Goal: Navigation & Orientation: Find specific page/section

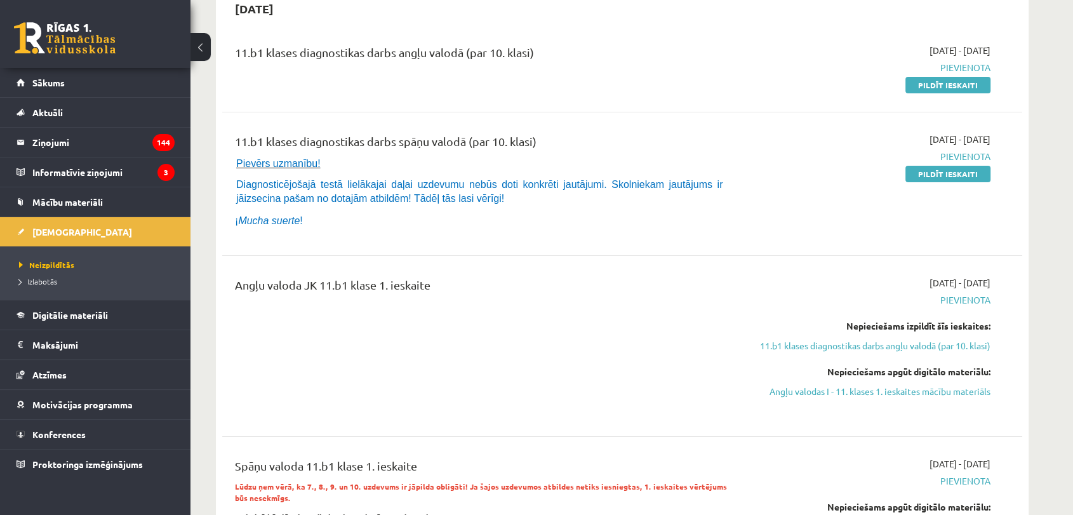
scroll to position [148, 0]
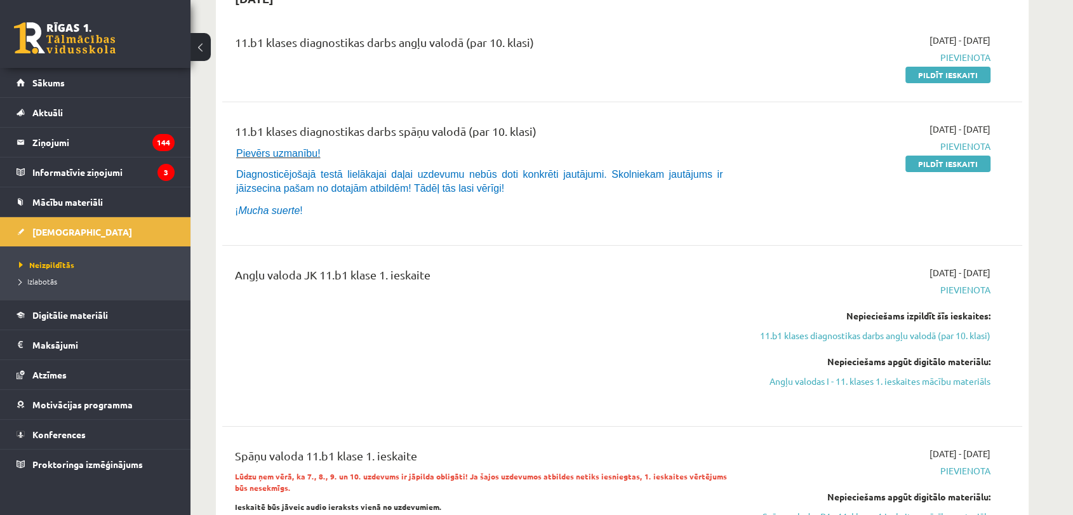
click at [307, 275] on div "Angļu valoda JK 11.b1 klase 1. ieskaite" at bounding box center [483, 277] width 497 height 23
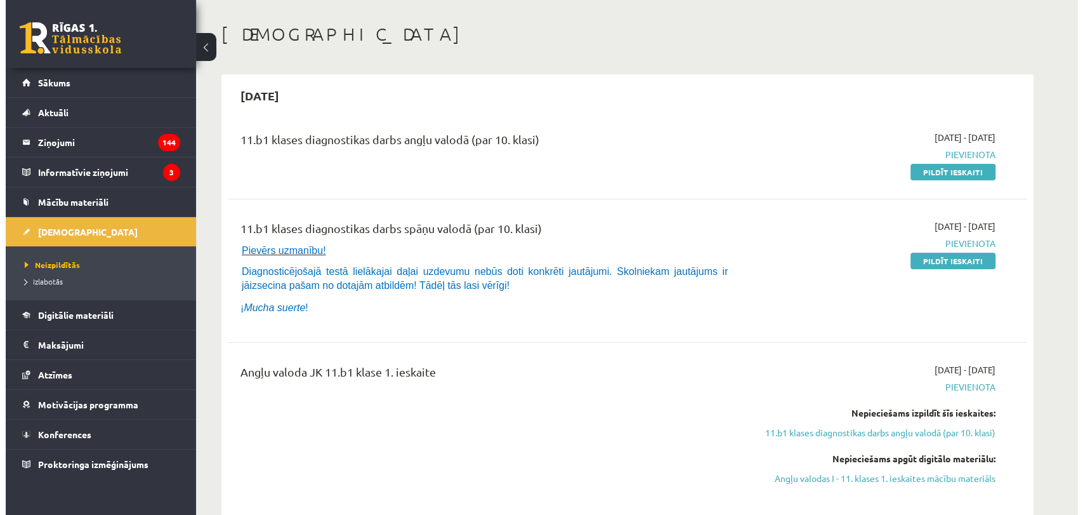
scroll to position [0, 0]
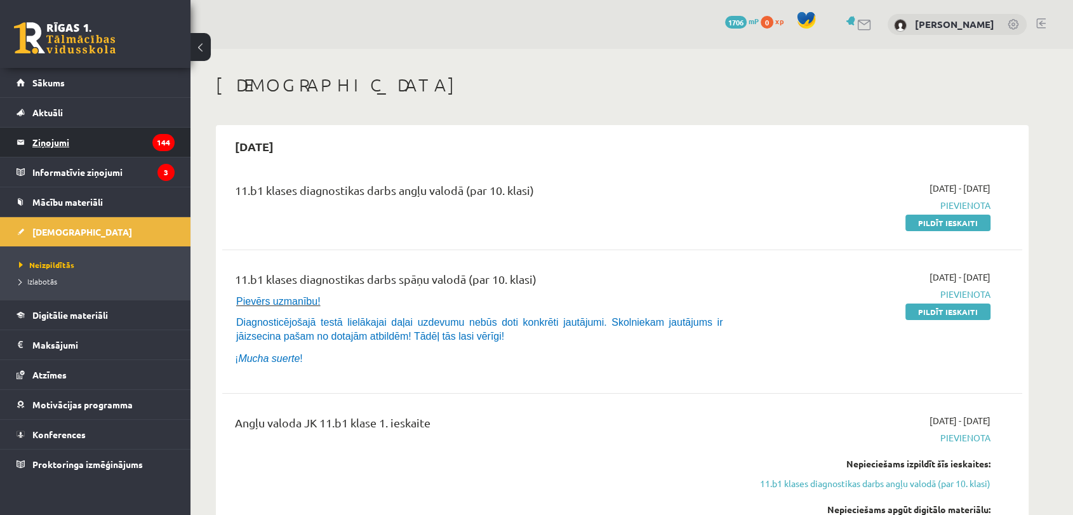
click at [118, 150] on legend "Ziņojumi 144" at bounding box center [103, 142] width 142 height 29
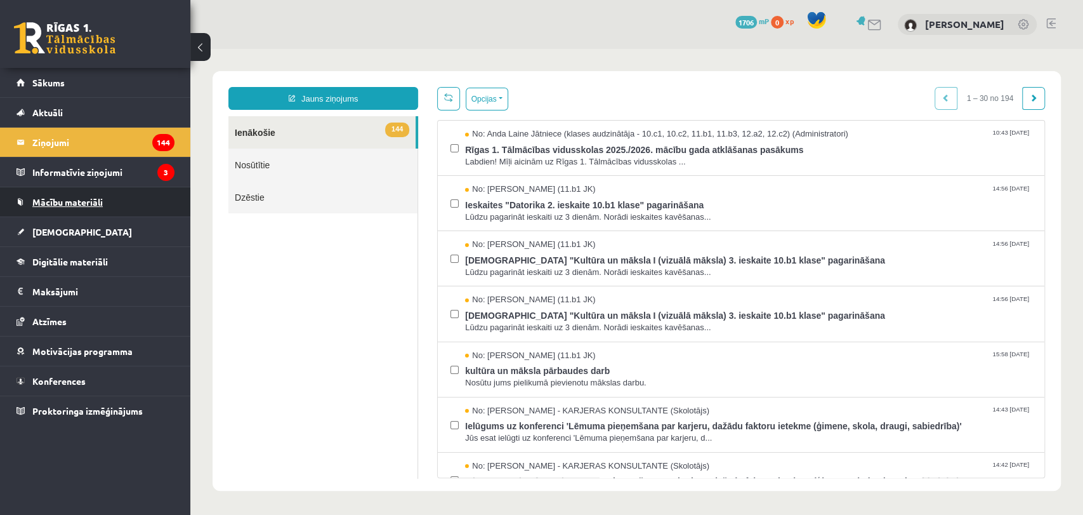
click at [69, 202] on span "Mācību materiāli" at bounding box center [67, 201] width 70 height 11
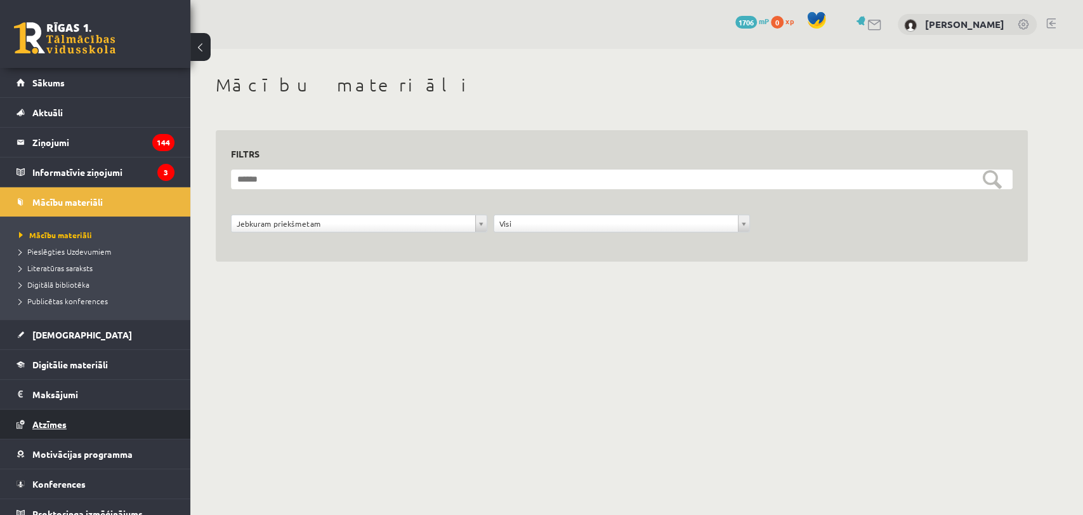
click at [68, 426] on link "Atzīmes" at bounding box center [96, 423] width 158 height 29
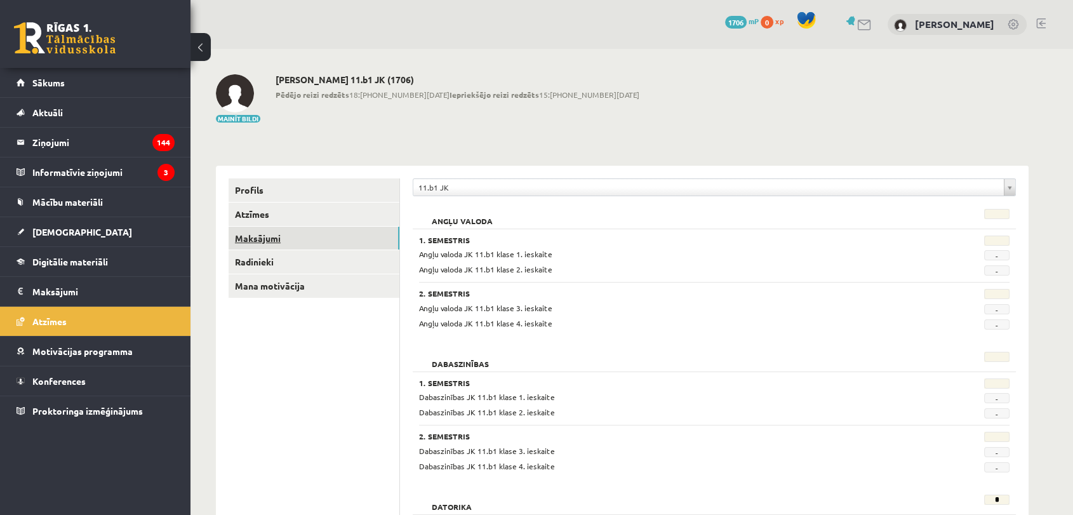
click at [267, 245] on link "Maksājumi" at bounding box center [313, 238] width 171 height 23
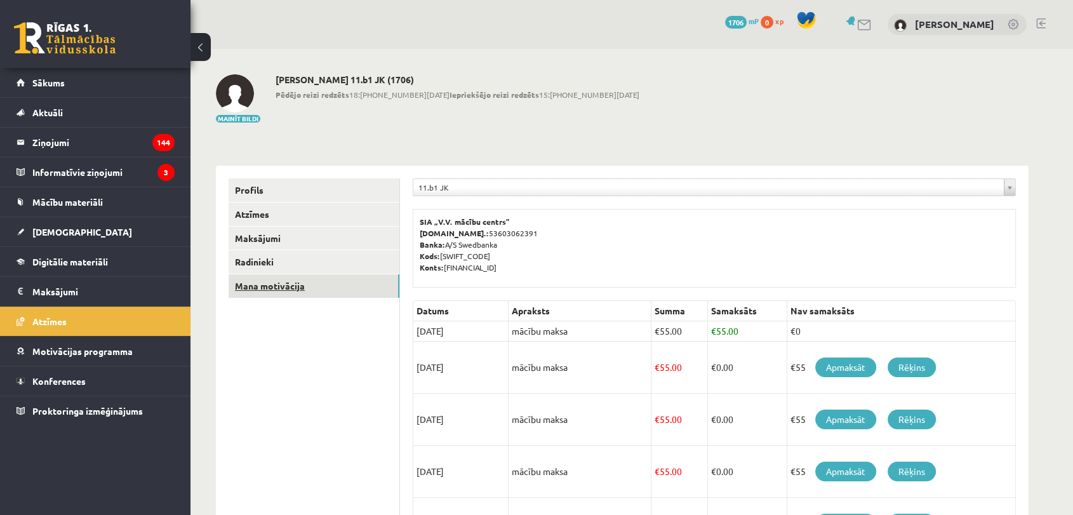
click at [281, 293] on link "Mana motivācija" at bounding box center [313, 285] width 171 height 23
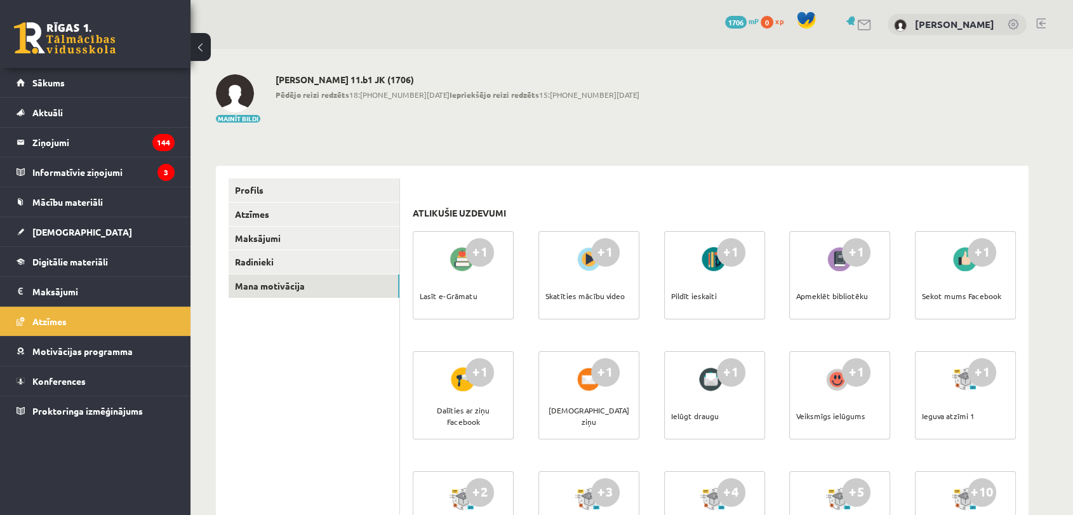
click at [725, 25] on span "1706" at bounding box center [736, 22] width 22 height 13
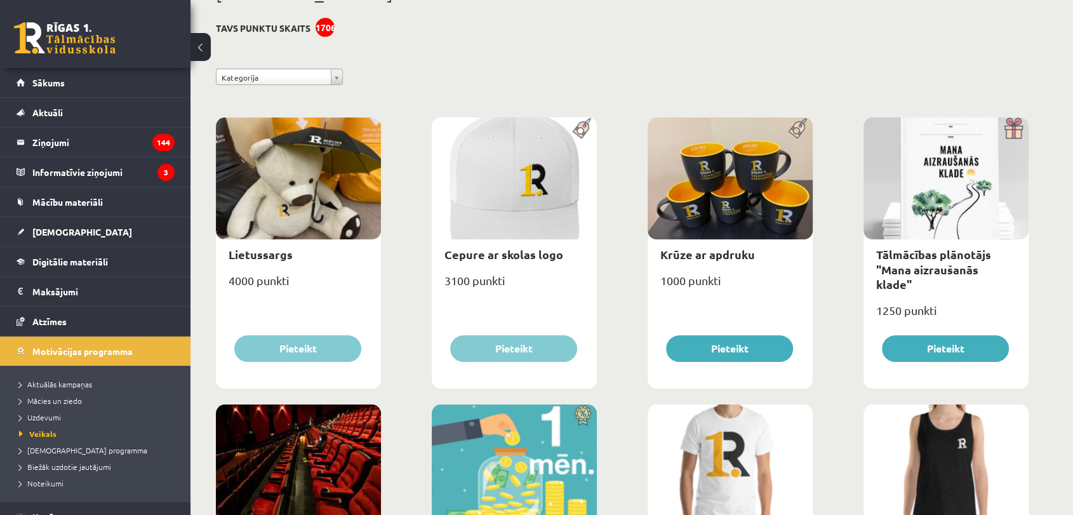
scroll to position [72, 0]
